Goal: Task Accomplishment & Management: Use online tool/utility

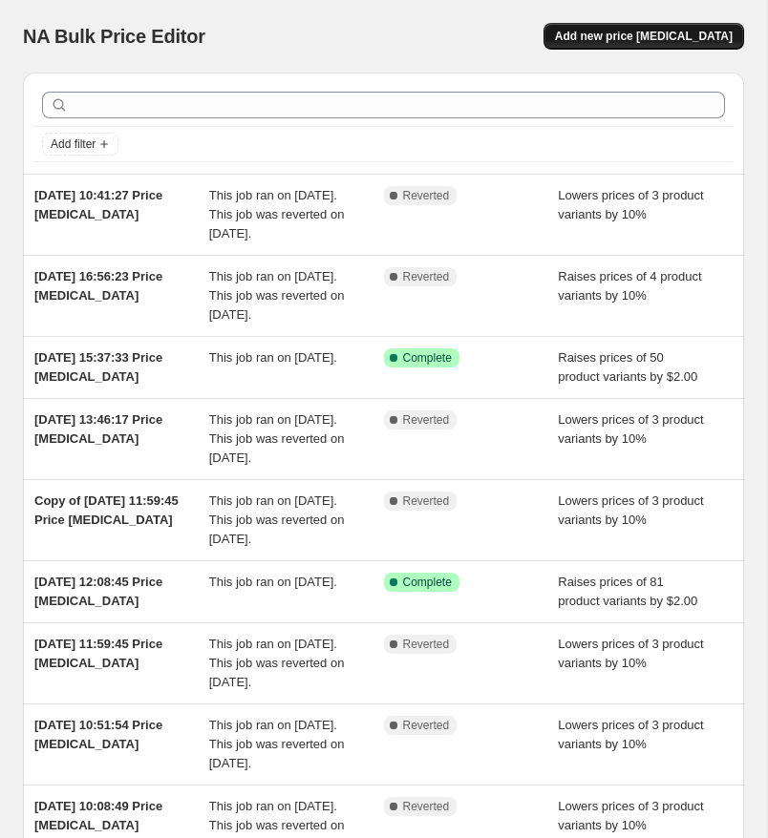
click at [675, 25] on button "Add new price [MEDICAL_DATA]" at bounding box center [643, 36] width 201 height 27
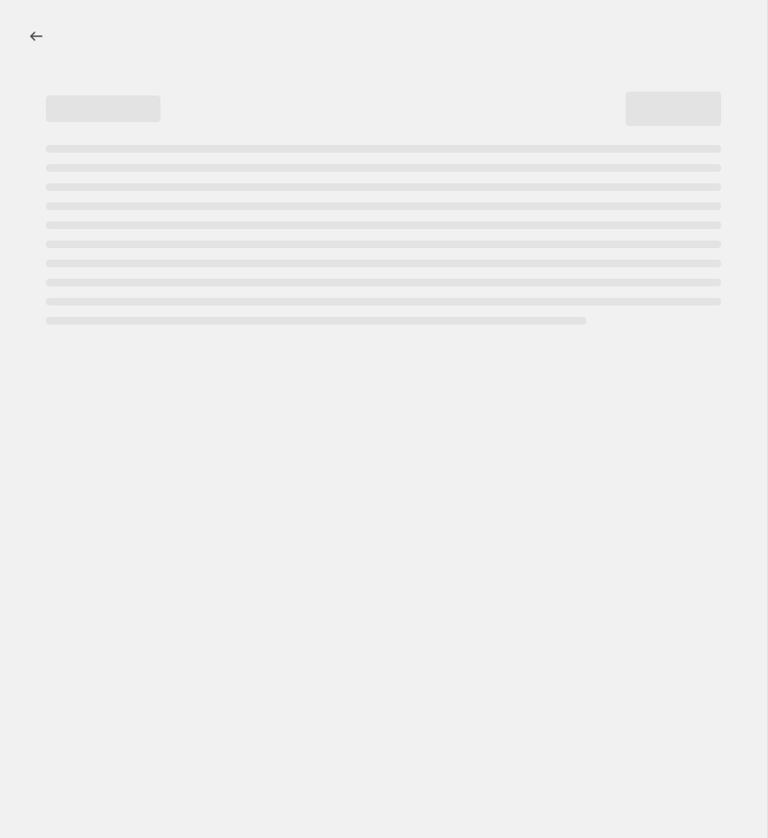
select select "percentage"
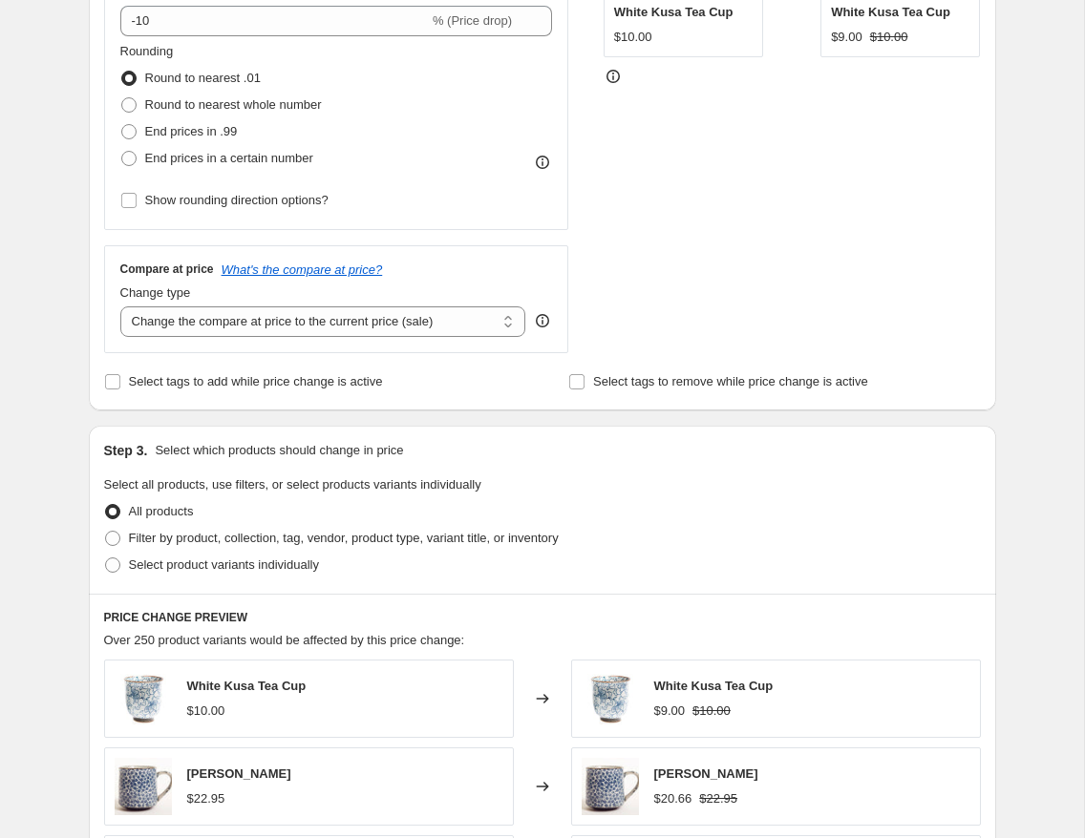
scroll to position [483, 0]
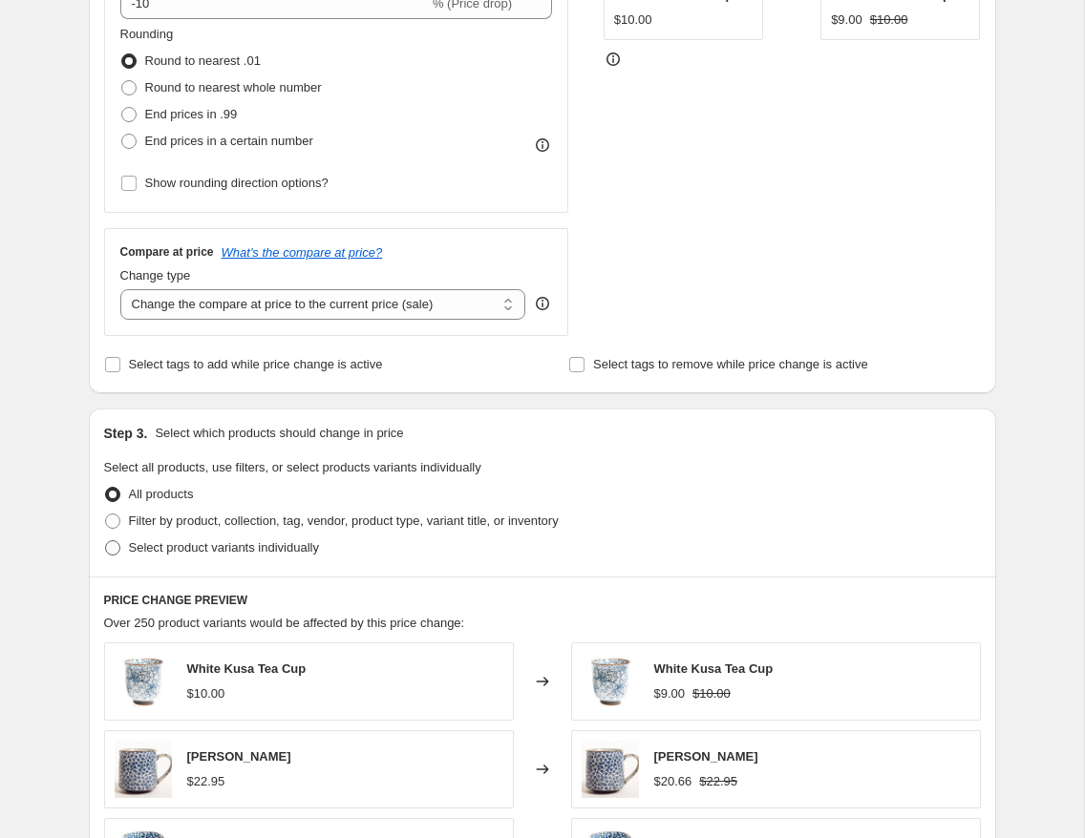
click at [188, 545] on span "Select product variants individually" at bounding box center [224, 547] width 190 height 14
click at [106, 541] on input "Select product variants individually" at bounding box center [105, 540] width 1 height 1
radio input "true"
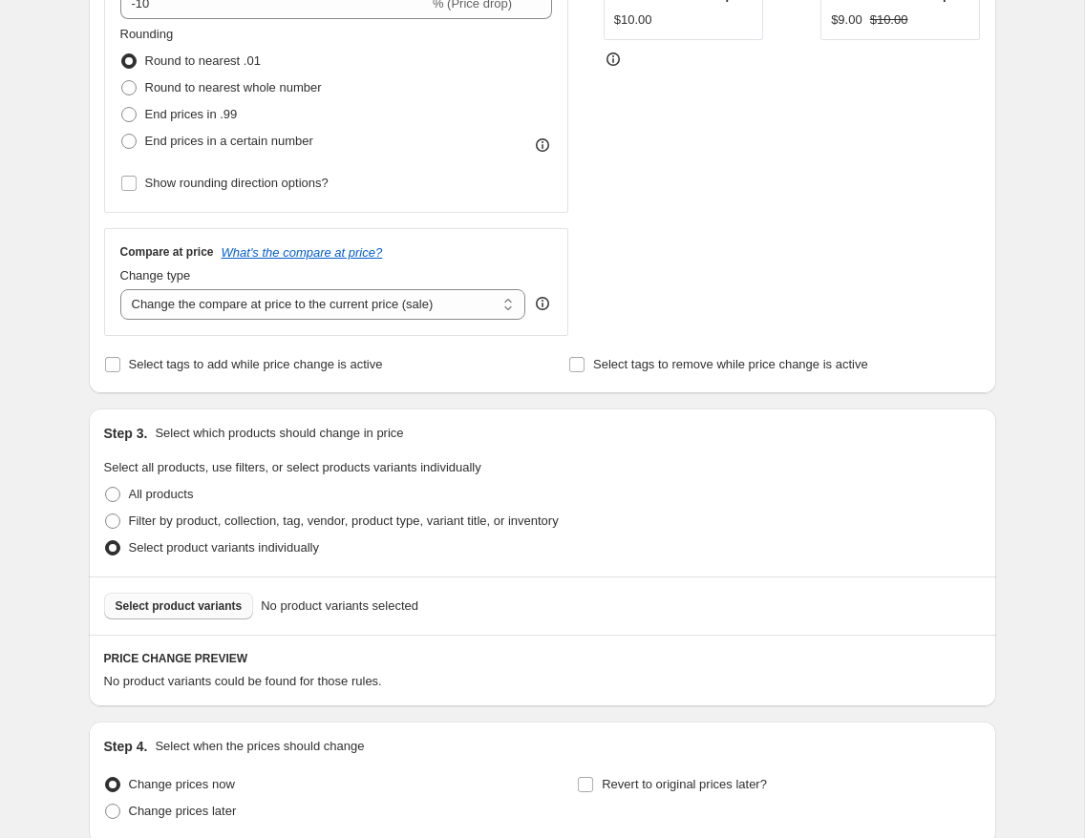
click at [159, 601] on span "Select product variants" at bounding box center [179, 606] width 127 height 15
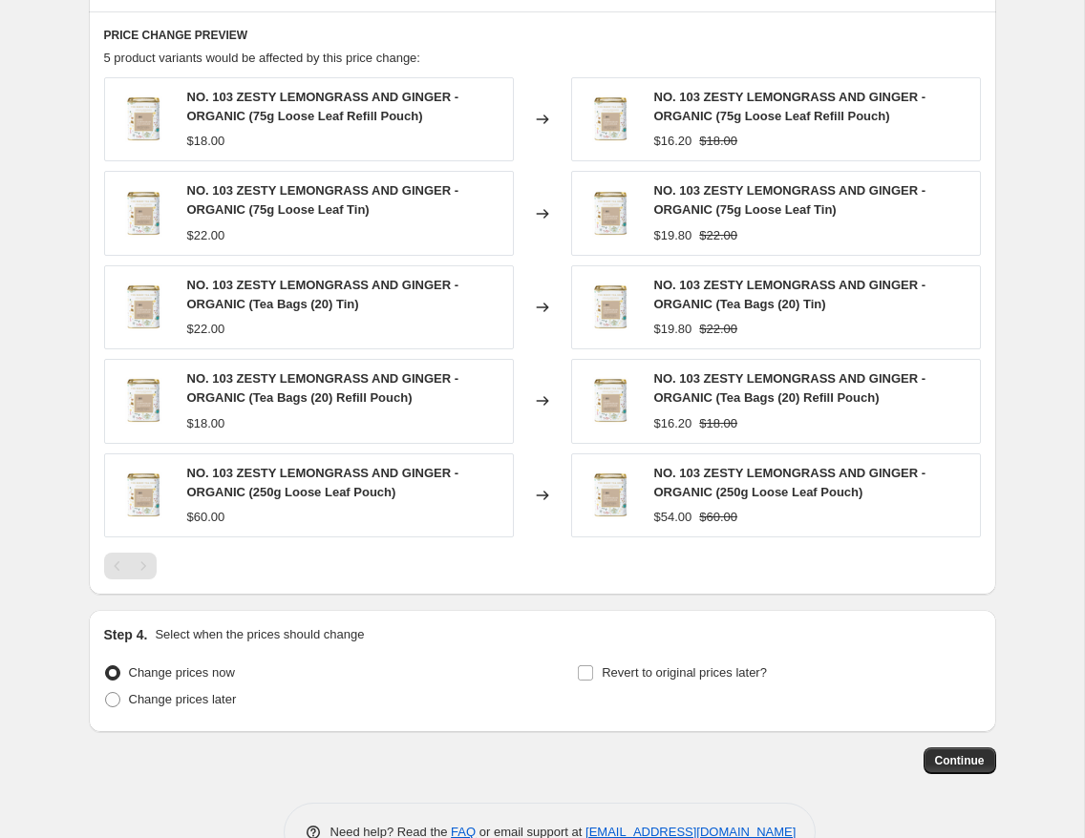
scroll to position [1159, 0]
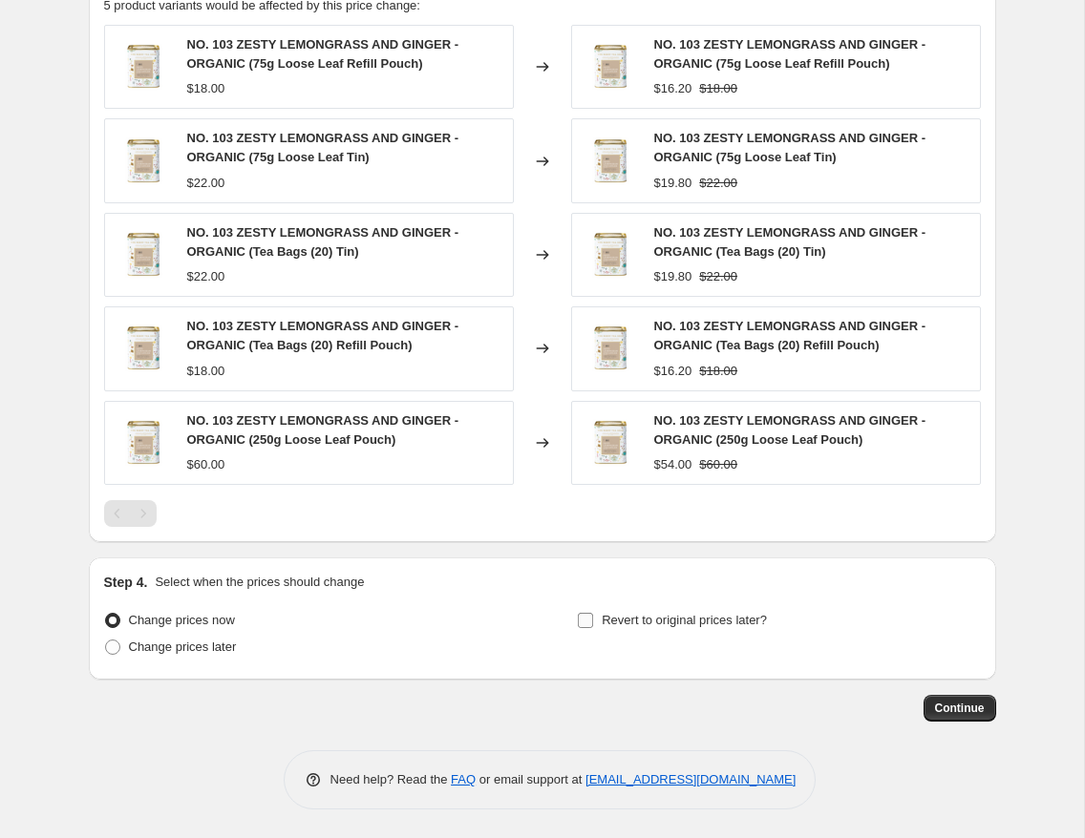
click at [595, 623] on label "Revert to original prices later?" at bounding box center [672, 620] width 190 height 27
click at [593, 623] on input "Revert to original prices later?" at bounding box center [585, 620] width 15 height 15
checkbox input "true"
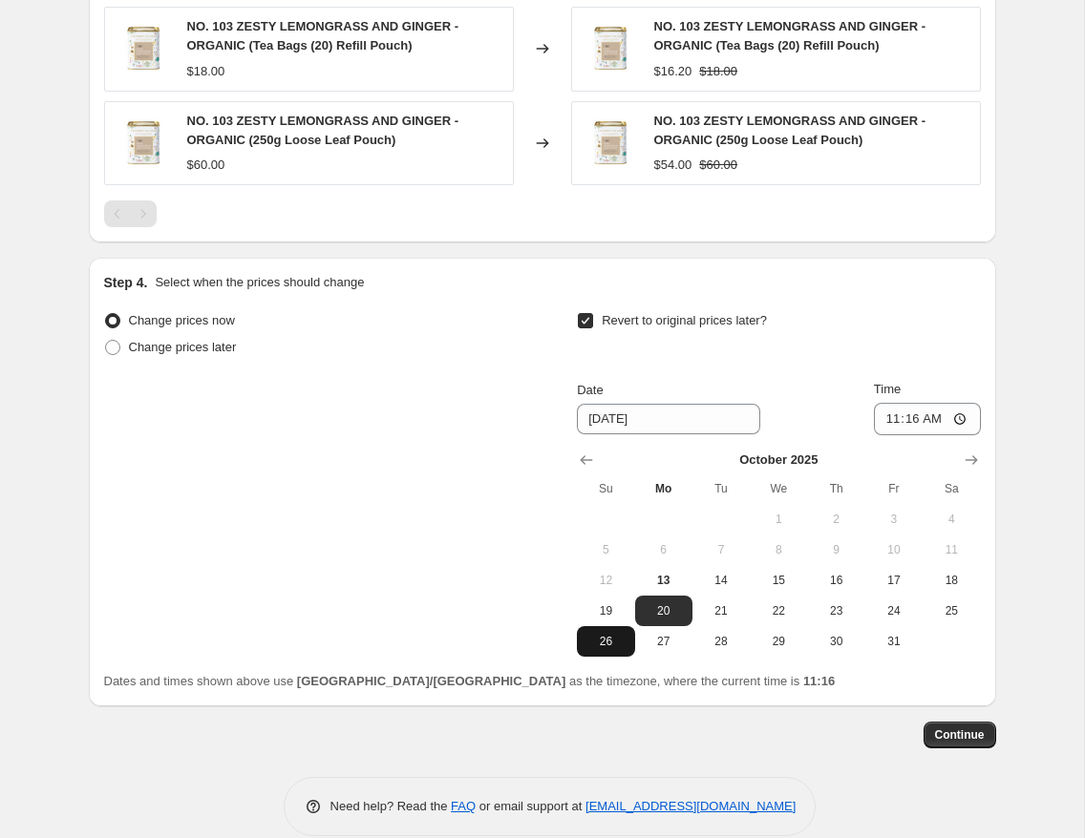
scroll to position [1486, 0]
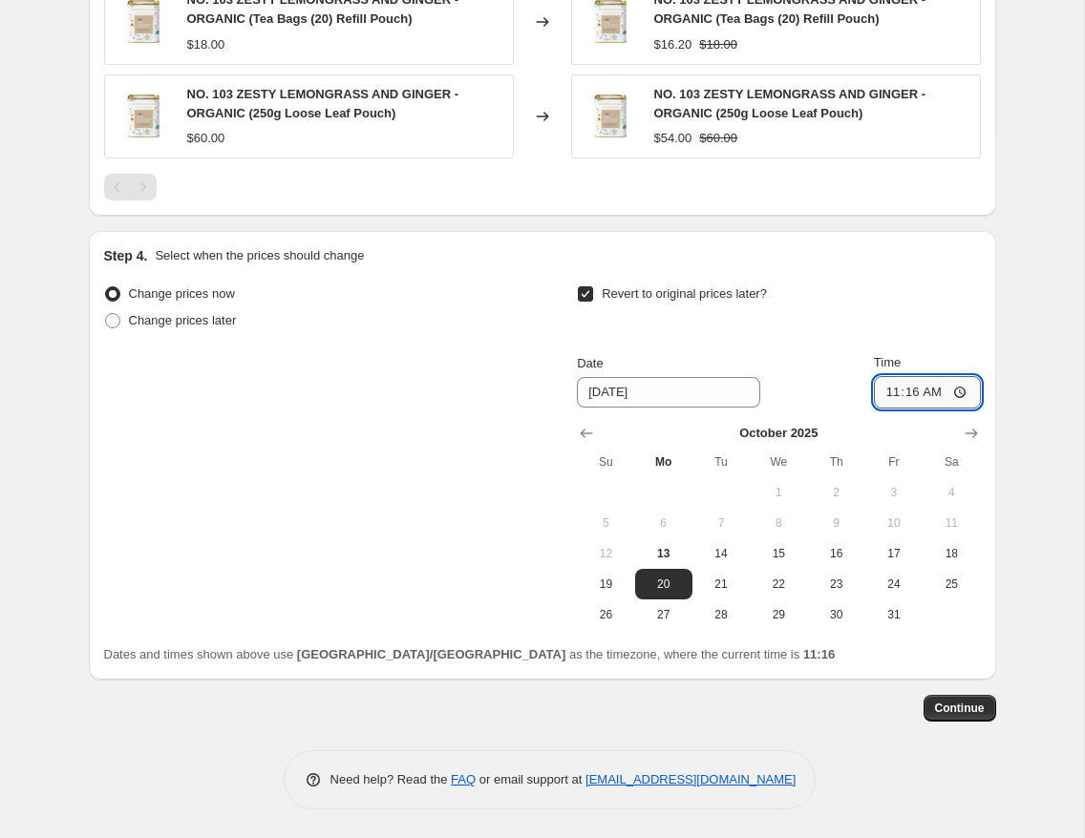
click at [767, 397] on input "11:16" at bounding box center [927, 392] width 107 height 32
click at [767, 388] on input "11:16" at bounding box center [927, 392] width 107 height 32
click at [767, 391] on input "11:16" at bounding box center [927, 392] width 107 height 32
type input "09:00"
click at [767, 323] on div "Revert to original prices later?" at bounding box center [778, 309] width 403 height 57
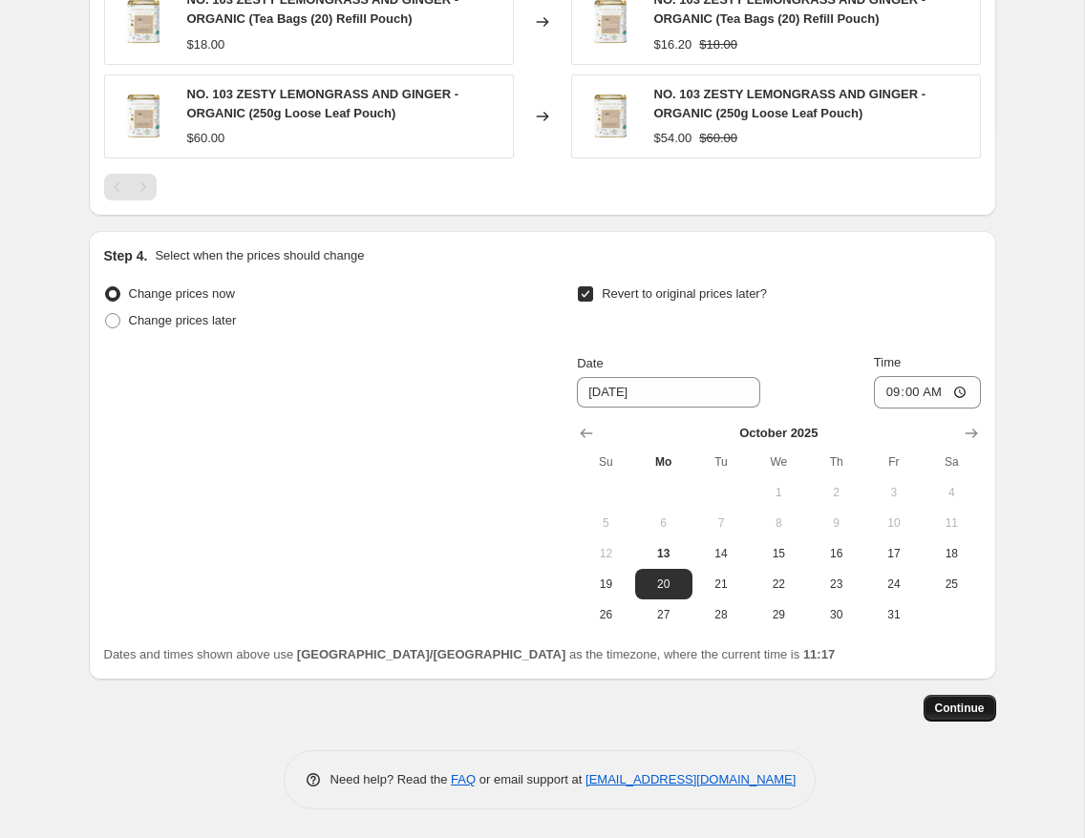
click at [767, 706] on span "Continue" at bounding box center [960, 708] width 50 height 15
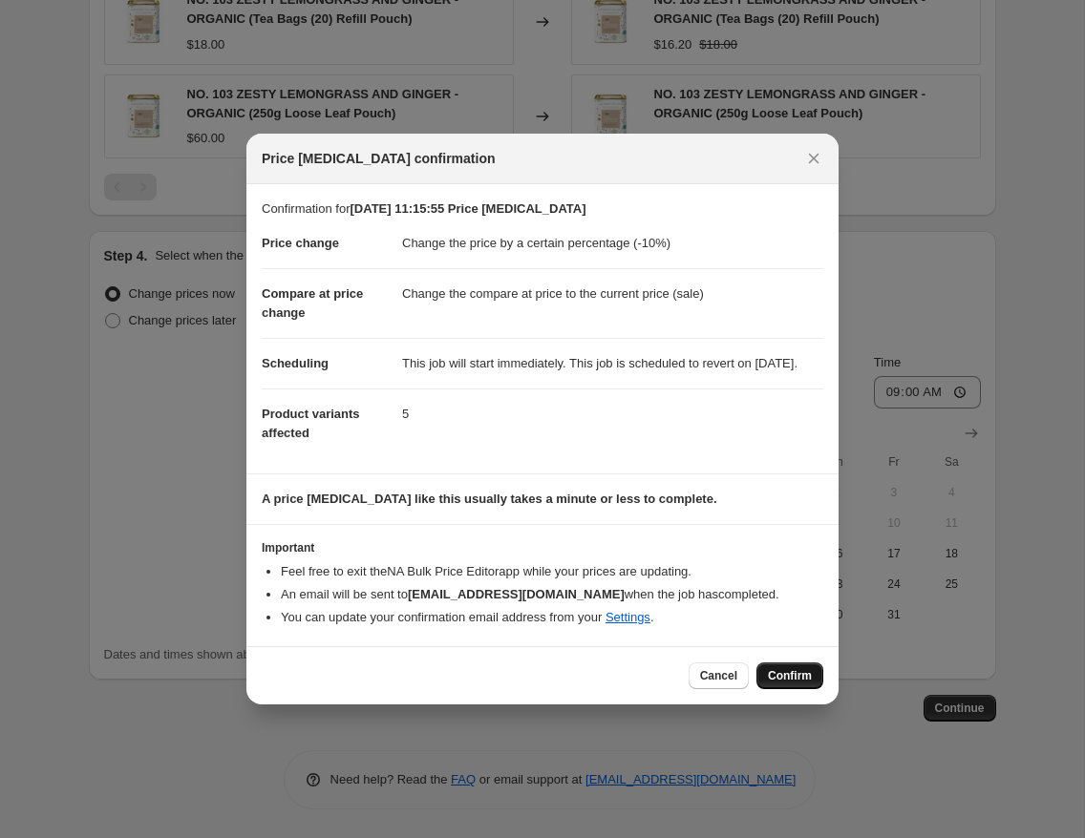
click at [767, 689] on button "Confirm" at bounding box center [789, 676] width 67 height 27
